Goal: Task Accomplishment & Management: Manage account settings

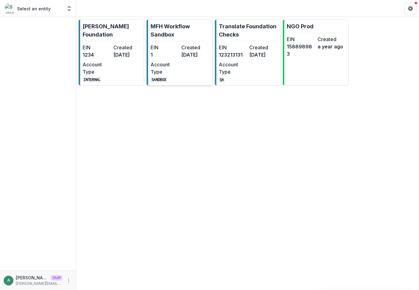
click at [189, 45] on dt "Created" at bounding box center [195, 47] width 28 height 7
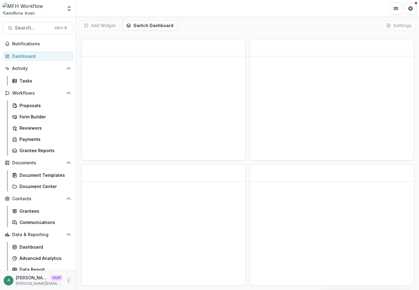
click at [68, 278] on icon "More" at bounding box center [68, 280] width 5 height 5
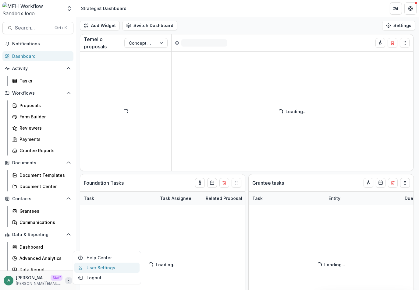
click at [100, 268] on link "User Settings" at bounding box center [106, 268] width 65 height 10
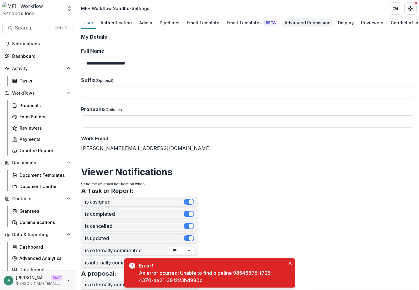
click at [301, 25] on div "Advanced Permission" at bounding box center [307, 22] width 51 height 9
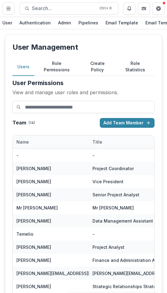
click at [58, 69] on button "Role Permissions" at bounding box center [56, 67] width 45 height 18
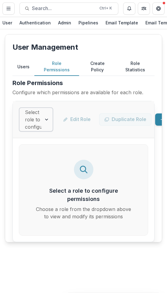
click at [40, 115] on div at bounding box center [36, 119] width 22 height 9
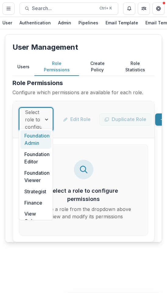
click at [38, 135] on div "Foundation Admin" at bounding box center [35, 139] width 31 height 19
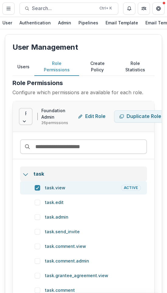
click at [27, 175] on polyline at bounding box center [25, 174] width 4 height 2
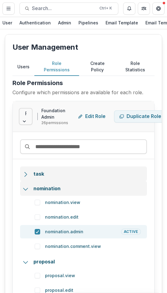
click at [25, 192] on icon at bounding box center [26, 189] width 6 height 6
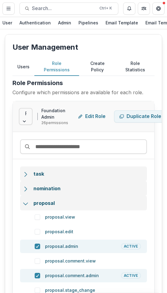
click at [25, 206] on icon at bounding box center [26, 203] width 6 height 6
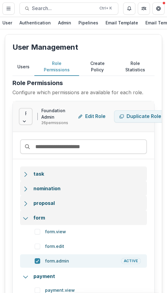
click at [24, 221] on icon at bounding box center [26, 218] width 6 height 6
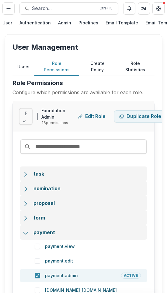
click at [25, 235] on div at bounding box center [26, 231] width 6 height 7
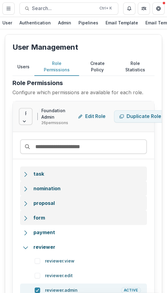
click at [23, 177] on icon at bounding box center [26, 174] width 6 height 6
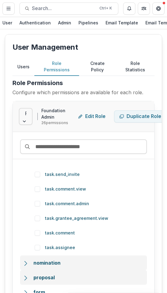
scroll to position [61, 0]
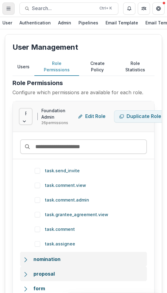
click at [10, 6] on icon "Toggle Menu" at bounding box center [8, 8] width 5 height 5
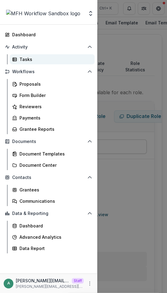
click at [35, 61] on div "Tasks" at bounding box center [54, 59] width 70 height 6
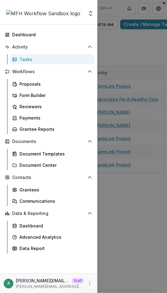
click at [143, 61] on div "Aggregate Analysis Foundations [PERSON_NAME] Foundation MFH Workflow Sandbox Tr…" at bounding box center [83, 146] width 167 height 293
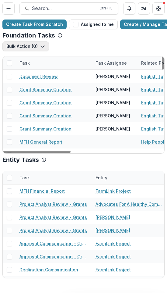
click at [40, 46] on icon "button" at bounding box center [42, 46] width 5 height 5
click at [67, 43] on div "Bulk Action ( 0 ) Reporting Schedule Tasks" at bounding box center [83, 48] width 162 height 15
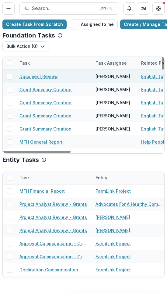
click at [9, 76] on span at bounding box center [9, 76] width 5 height 5
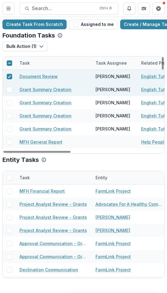
click at [9, 89] on span at bounding box center [9, 89] width 5 height 5
click at [32, 47] on button "Bulk Action ( 2 )" at bounding box center [25, 46] width 46 height 10
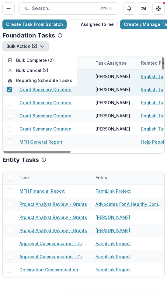
click at [101, 42] on div "Bulk Action ( 2 ) Bulk Complete ( 2 ) Bulk Cancel ( 2 ) Reporting Schedule Tasks" at bounding box center [83, 48] width 162 height 15
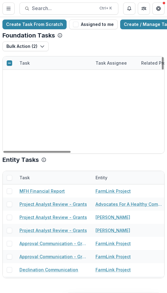
scroll to position [623, 0]
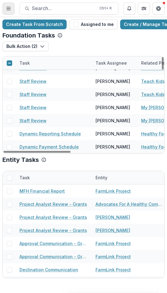
click at [11, 10] on button "Toggle Menu" at bounding box center [8, 8] width 12 height 12
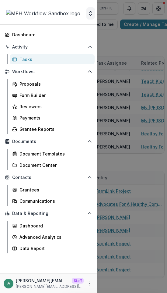
click at [89, 11] on icon "Open entity switcher" at bounding box center [91, 13] width 6 height 6
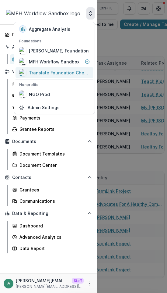
click at [55, 69] on div "Translate Foundation Checks" at bounding box center [59, 72] width 61 height 6
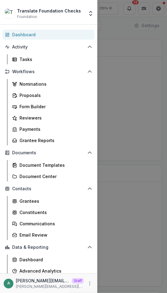
click at [122, 29] on div "Translate Foundation Checks Foundation Aggregate Analysis Foundations [PERSON_N…" at bounding box center [83, 146] width 167 height 293
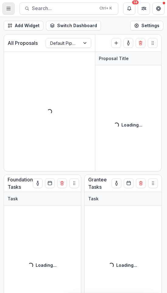
click at [11, 8] on icon "Toggle Menu" at bounding box center [8, 8] width 5 height 5
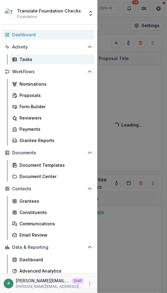
click at [33, 61] on div "Tasks" at bounding box center [54, 59] width 70 height 6
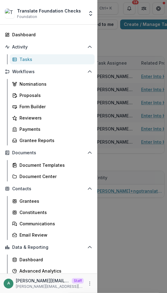
click at [123, 53] on div "Translate Foundation Checks Foundation Aggregate Analysis Foundations [PERSON_N…" at bounding box center [83, 146] width 167 height 293
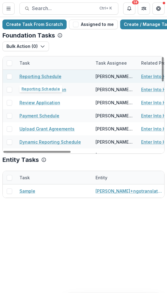
click at [43, 79] on link "Reporting Schedule" at bounding box center [40, 76] width 42 height 6
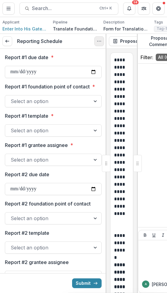
click at [98, 40] on button "Options" at bounding box center [99, 41] width 10 height 10
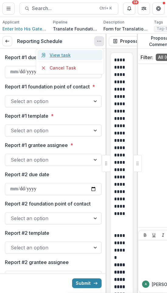
click at [73, 55] on link "View task" at bounding box center [69, 55] width 65 height 10
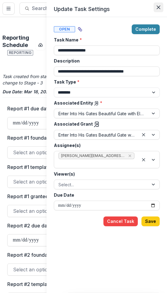
click at [158, 8] on icon "Close" at bounding box center [159, 7] width 4 height 4
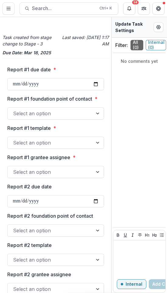
scroll to position [299, 0]
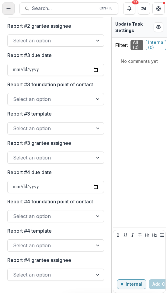
click at [10, 9] on line "Toggle Menu" at bounding box center [9, 9] width 4 height 0
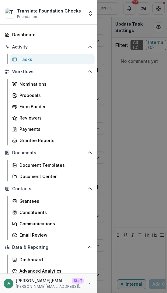
click at [39, 59] on div "Tasks" at bounding box center [54, 59] width 70 height 6
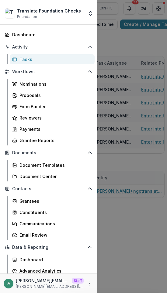
click at [139, 41] on div "Translate Foundation Checks Foundation Aggregate Analysis Foundations [PERSON_N…" at bounding box center [83, 146] width 167 height 293
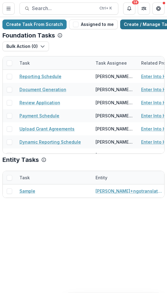
click at [141, 19] on link "Create / Manage Tasks" at bounding box center [149, 24] width 58 height 10
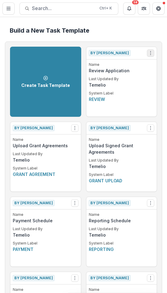
click at [148, 54] on icon "Options" at bounding box center [150, 53] width 5 height 5
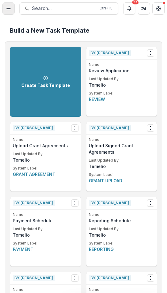
click at [7, 5] on button "Toggle Menu" at bounding box center [8, 8] width 12 height 12
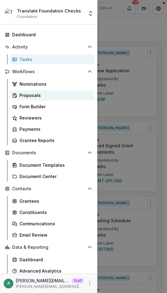
click at [65, 95] on div "Proposals" at bounding box center [54, 95] width 70 height 6
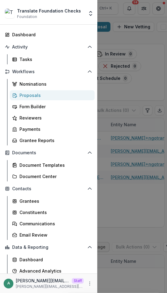
click at [116, 104] on div "Translate Foundation Checks Foundation Aggregate Analysis Foundations [PERSON_N…" at bounding box center [83, 146] width 167 height 293
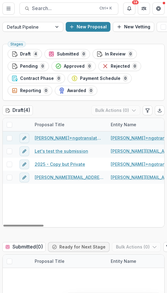
click at [8, 137] on span at bounding box center [9, 137] width 5 height 5
click at [113, 108] on button "Bulk Actions ( 1 )" at bounding box center [117, 110] width 48 height 10
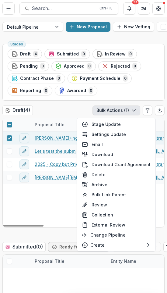
click at [45, 137] on link "[PERSON_NAME]+ngotranslatatetest NGO - 2025 - Copy but Private" at bounding box center [69, 138] width 69 height 6
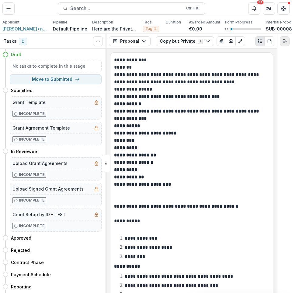
click at [286, 46] on button "Expand right" at bounding box center [285, 41] width 10 height 10
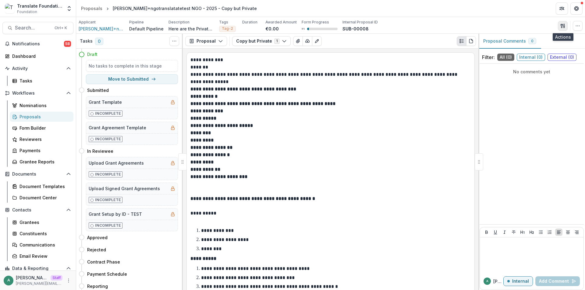
click at [418, 26] on icon "button" at bounding box center [562, 25] width 5 height 5
click at [418, 21] on div "Applicant [PERSON_NAME]+ngotranslatatetest NGO Pipeline Default Pipeline Descri…" at bounding box center [330, 25] width 508 height 17
click at [418, 23] on icon "button" at bounding box center [577, 25] width 5 height 5
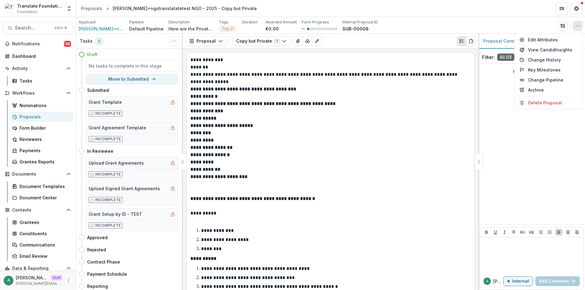
drag, startPoint x: 563, startPoint y: 38, endPoint x: 499, endPoint y: 17, distance: 67.6
click at [418, 17] on div "Applicant [PERSON_NAME]+ngotranslatatetest NGO Pipeline Default Pipeline Descri…" at bounding box center [330, 25] width 508 height 17
click at [355, 54] on div "**********" at bounding box center [330, 240] width 287 height 374
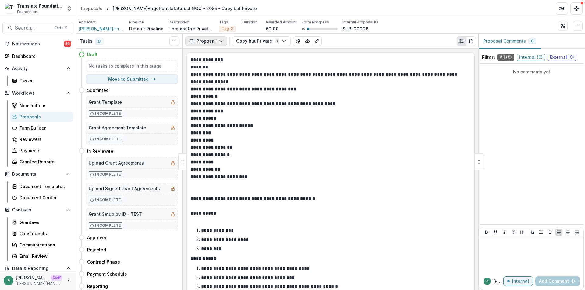
click at [212, 42] on button "Proposal" at bounding box center [206, 41] width 42 height 10
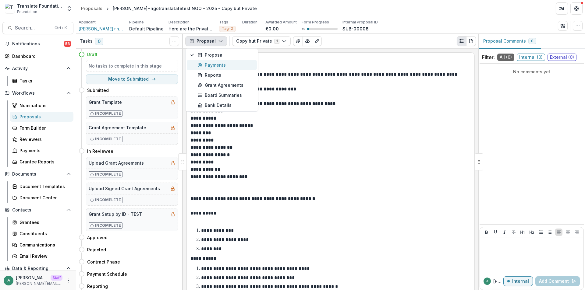
type button "payments"
drag, startPoint x: 376, startPoint y: 68, endPoint x: 338, endPoint y: 55, distance: 39.9
click at [374, 67] on p "*******" at bounding box center [329, 67] width 278 height 7
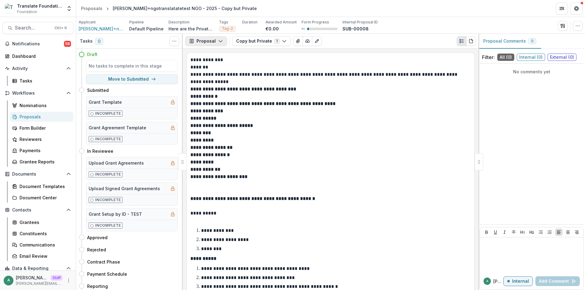
click at [190, 40] on icon "button" at bounding box center [192, 41] width 4 height 4
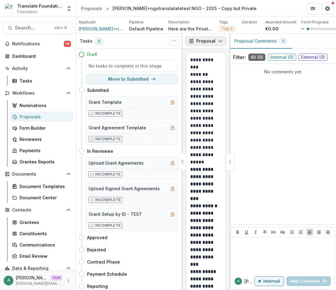
click at [203, 46] on button "Proposal" at bounding box center [206, 41] width 42 height 10
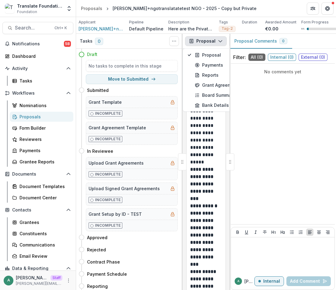
click at [325, 47] on div "Proposal Comments 0" at bounding box center [283, 41] width 107 height 15
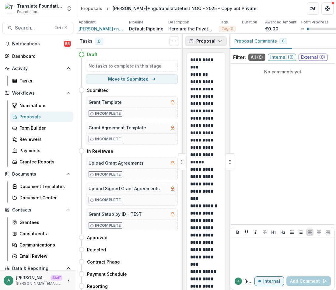
click at [213, 44] on button "Proposal" at bounding box center [206, 41] width 42 height 10
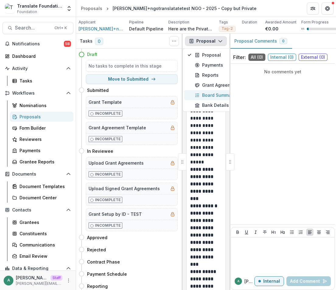
type button "board-summaries"
click at [312, 43] on div "Proposal Comments 0" at bounding box center [283, 41] width 107 height 15
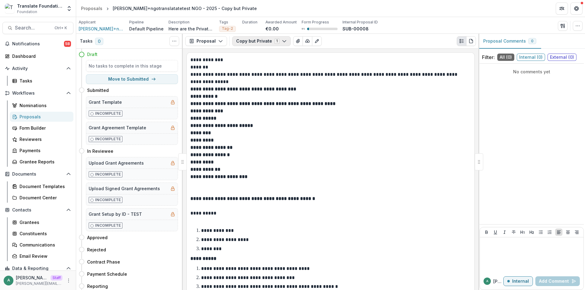
click at [267, 42] on button "Copy but Private 1" at bounding box center [261, 41] width 58 height 10
type button "0"
click at [360, 44] on div "Copy but Private 1 Forms (1) Copy but Private Configure forms Word Download Wor…" at bounding box center [354, 41] width 244 height 10
click at [418, 25] on icon "button" at bounding box center [577, 25] width 5 height 5
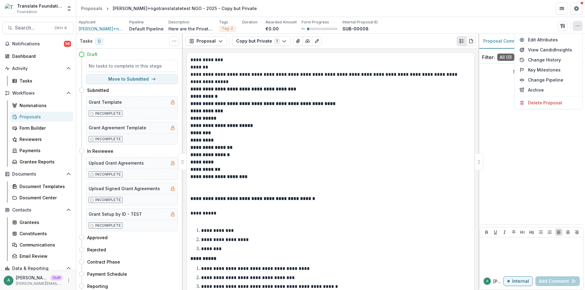
click at [368, 51] on div "**********" at bounding box center [330, 169] width 295 height 241
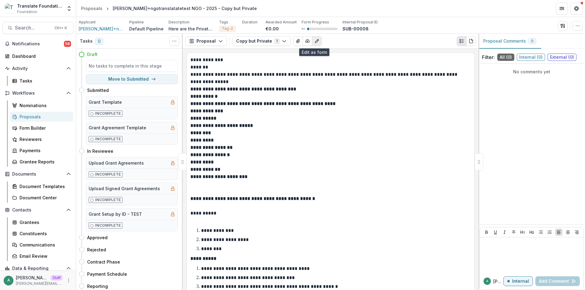
click at [314, 40] on icon "Edit as form" at bounding box center [316, 41] width 5 height 5
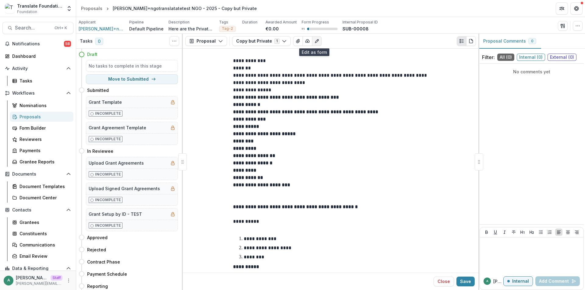
click at [315, 42] on icon "Edit as form" at bounding box center [316, 41] width 5 height 5
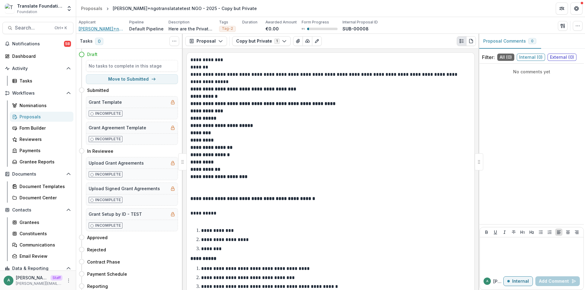
click at [111, 30] on span "[PERSON_NAME]+ngotranslatatetest NGO" at bounding box center [102, 29] width 46 height 6
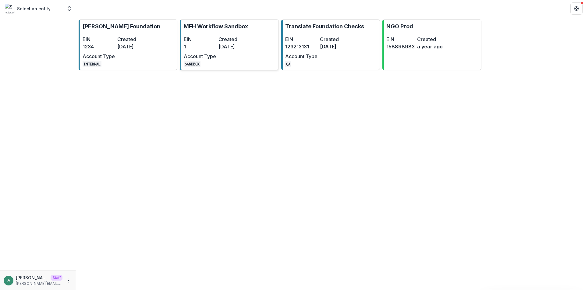
click at [260, 40] on link "MFH Workflow Sandbox EIN 1 Created [DATE] Account Type SANDBOX" at bounding box center [229, 44] width 99 height 51
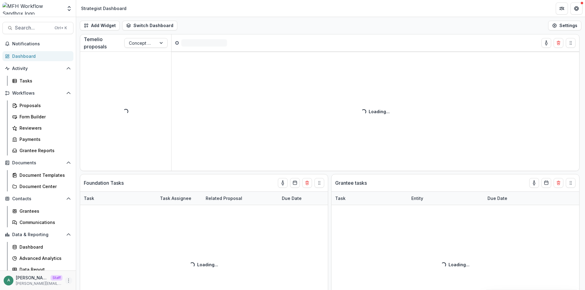
click at [69, 279] on icon "More" at bounding box center [68, 280] width 5 height 5
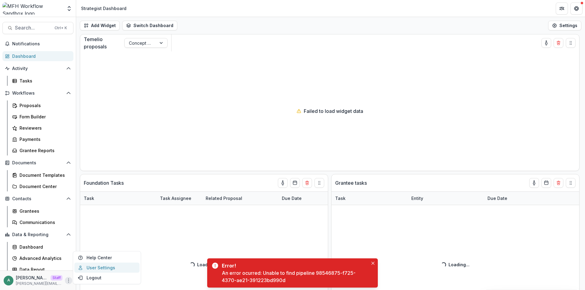
click at [89, 269] on link "User Settings" at bounding box center [106, 268] width 65 height 10
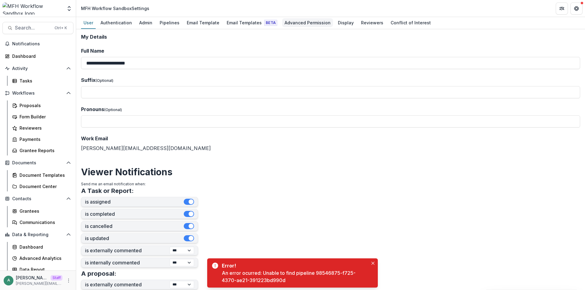
click at [295, 22] on div "Advanced Permission" at bounding box center [307, 22] width 51 height 9
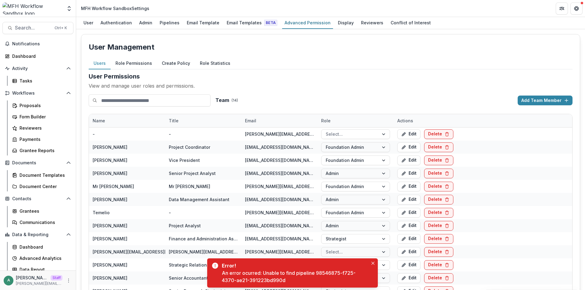
click at [129, 63] on button "Role Permissions" at bounding box center [134, 64] width 46 height 12
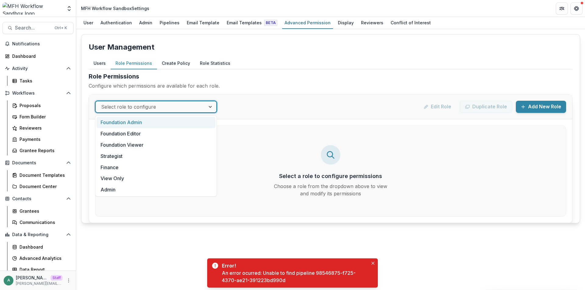
click at [145, 112] on div "Select role to configure" at bounding box center [156, 107] width 122 height 12
click at [143, 122] on div "Foundation Admin" at bounding box center [156, 122] width 119 height 11
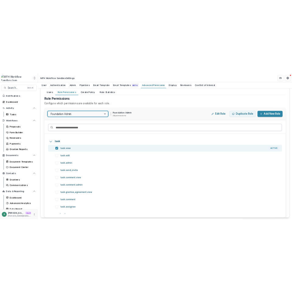
scroll to position [29, 0]
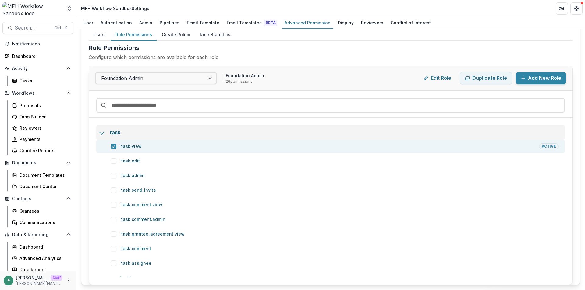
click at [100, 132] on icon at bounding box center [102, 133] width 6 height 6
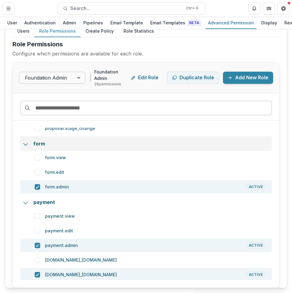
scroll to position [183, 0]
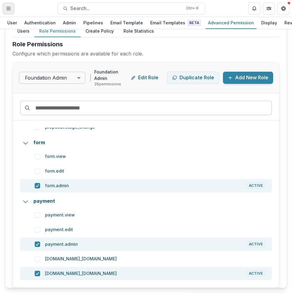
click at [7, 11] on button "Toggle Menu" at bounding box center [8, 8] width 12 height 12
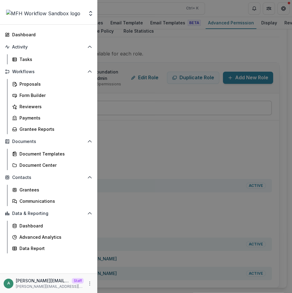
click at [114, 29] on div "Aggregate Analysis Foundations [PERSON_NAME] Foundation MFH Workflow Sandbox Tr…" at bounding box center [146, 146] width 292 height 293
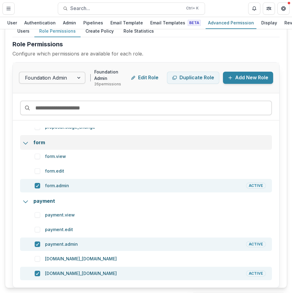
click at [27, 141] on icon at bounding box center [26, 143] width 6 height 6
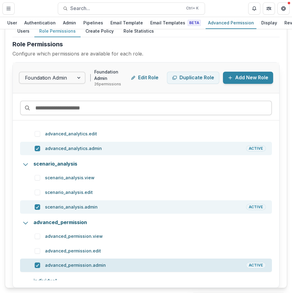
scroll to position [681, 0]
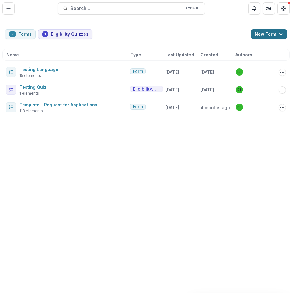
click at [266, 35] on button "New Form" at bounding box center [269, 34] width 36 height 10
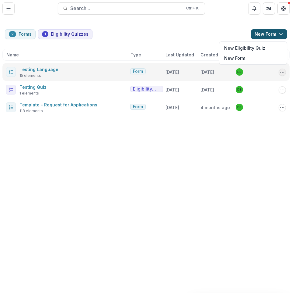
click at [281, 72] on icon "Options" at bounding box center [282, 72] width 5 height 5
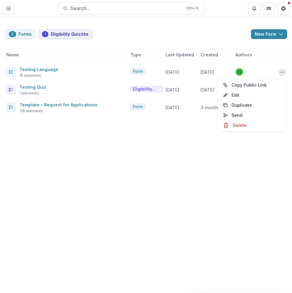
click at [84, 175] on div "2 Forms 1 Eligibility Quizzes New Form New Eligibility Quiz New Form Name Type …" at bounding box center [146, 155] width 292 height 276
click at [13, 7] on button "Toggle Menu" at bounding box center [8, 8] width 12 height 12
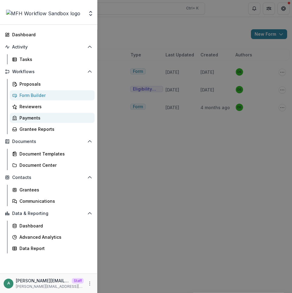
click at [52, 117] on div "Payments" at bounding box center [54, 117] width 70 height 6
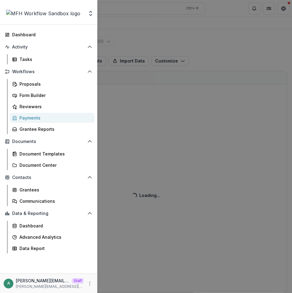
click at [170, 34] on div "Aggregate Analysis Foundations [PERSON_NAME] Foundation MFH Workflow Sandbox Tr…" at bounding box center [146, 146] width 292 height 293
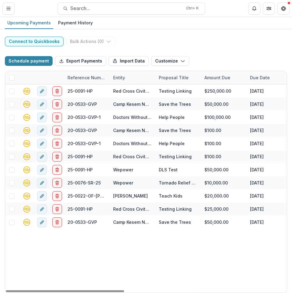
drag, startPoint x: 11, startPoint y: 92, endPoint x: 98, endPoint y: 45, distance: 99.1
click at [11, 92] on span at bounding box center [11, 90] width 5 height 5
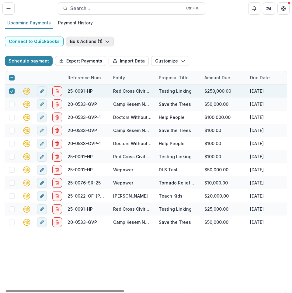
click at [97, 42] on button "Bulk Actions ( 1 )" at bounding box center [90, 42] width 48 height 10
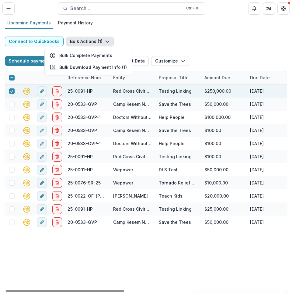
click at [102, 38] on button "Bulk Actions ( 1 )" at bounding box center [90, 42] width 48 height 10
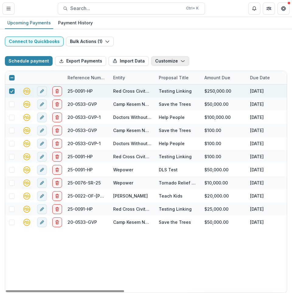
click at [160, 62] on button "Customize" at bounding box center [170, 61] width 38 height 10
click at [140, 83] on button "Manage Custom Fields" at bounding box center [150, 85] width 65 height 10
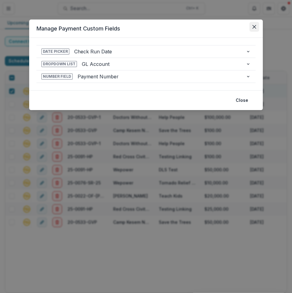
click at [255, 28] on icon "Close" at bounding box center [255, 27] width 4 height 4
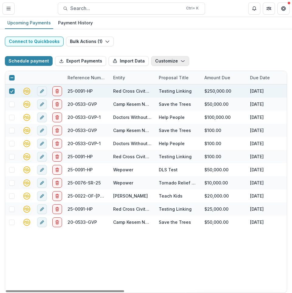
click at [160, 64] on button "Customize" at bounding box center [170, 61] width 38 height 10
click at [170, 74] on button "New Custom Field" at bounding box center [150, 75] width 65 height 10
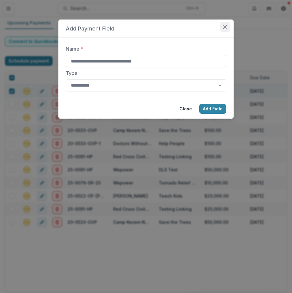
click at [224, 26] on icon "Close" at bounding box center [225, 27] width 4 height 4
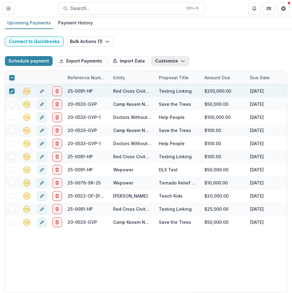
click at [154, 64] on button "Customize" at bounding box center [170, 61] width 38 height 10
click at [156, 83] on button "Manage Custom Fields" at bounding box center [150, 85] width 65 height 10
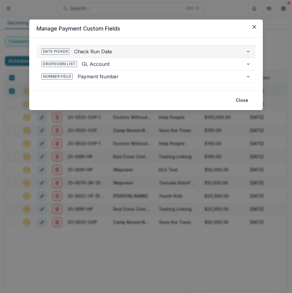
click at [244, 49] on button "Date Picker Check Run Date" at bounding box center [146, 51] width 219 height 12
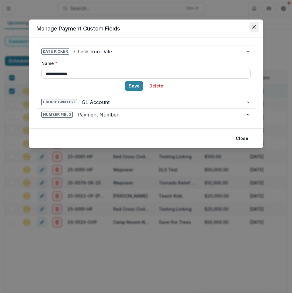
click at [256, 27] on icon "Close" at bounding box center [255, 27] width 4 height 4
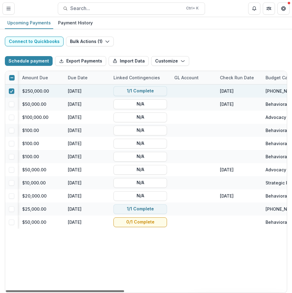
scroll to position [0, 187]
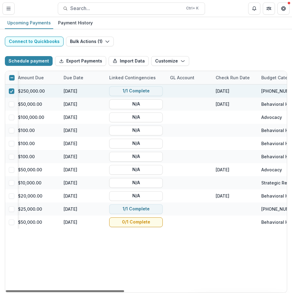
drag, startPoint x: 99, startPoint y: 290, endPoint x: 178, endPoint y: 296, distance: 78.8
click at [124, 292] on div at bounding box center [65, 291] width 118 height 2
click at [78, 19] on div "Payment History" at bounding box center [76, 22] width 40 height 9
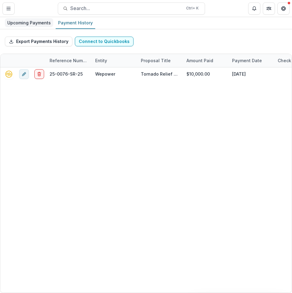
click at [30, 21] on div "Upcoming Payments" at bounding box center [29, 22] width 48 height 9
